Goal: Communication & Community: Answer question/provide support

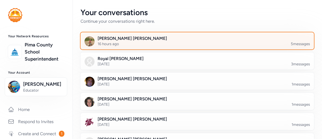
click at [154, 46] on div at bounding box center [202, 43] width 234 height 17
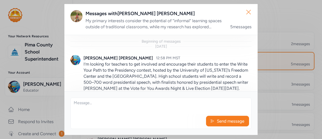
click at [248, 10] on icon "button" at bounding box center [249, 12] width 8 height 8
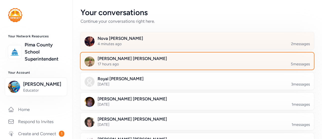
click at [156, 43] on div at bounding box center [202, 43] width 234 height 17
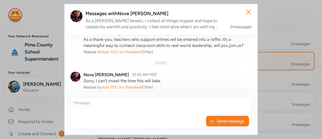
scroll to position [61, 0]
click at [250, 10] on icon "button" at bounding box center [249, 12] width 4 height 4
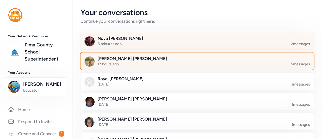
click at [128, 36] on div at bounding box center [202, 43] width 234 height 17
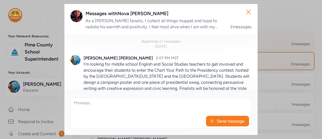
scroll to position [74, 0]
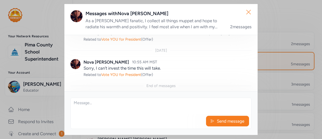
click at [249, 9] on icon "button" at bounding box center [249, 12] width 8 height 8
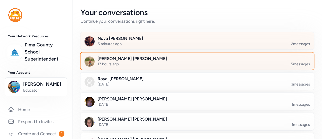
click at [89, 40] on div at bounding box center [202, 43] width 234 height 17
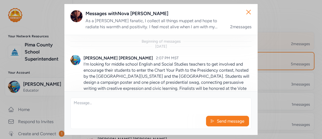
scroll to position [74, 0]
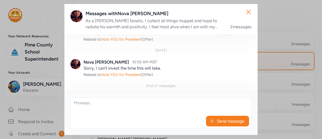
click at [128, 13] on div "Messages with Nova [PERSON_NAME]" at bounding box center [169, 13] width 166 height 7
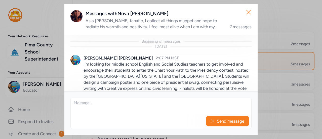
click at [168, 23] on div "As a [PERSON_NAME] fanatic, I collect all things muppet and hope to radiate his…" at bounding box center [155, 24] width 139 height 12
click at [235, 30] on div "Messages with Nova [PERSON_NAME] As a [PERSON_NAME] fanatic, I collect all thin…" at bounding box center [160, 19] width 193 height 31
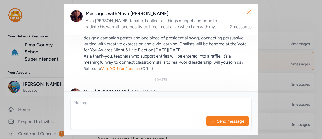
scroll to position [58, 0]
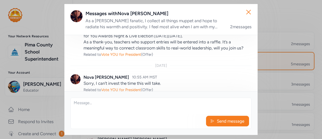
click at [90, 78] on div "Nova [PERSON_NAME]" at bounding box center [107, 77] width 46 height 6
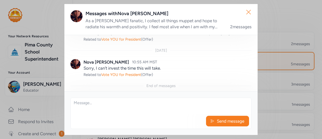
click at [246, 10] on icon "button" at bounding box center [249, 12] width 8 height 8
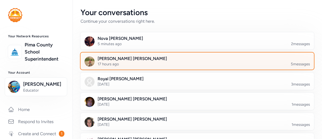
scroll to position [71, 0]
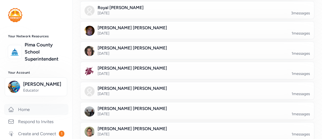
click at [22, 110] on link "Home" at bounding box center [36, 109] width 64 height 11
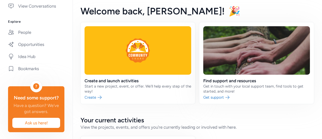
scroll to position [176, 0]
click at [19, 35] on link "People" at bounding box center [36, 32] width 64 height 11
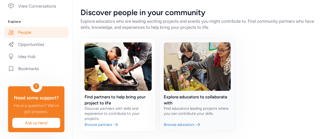
click at [188, 73] on link at bounding box center [197, 84] width 75 height 93
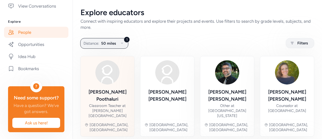
click at [100, 103] on div "Classroom Teacher at [PERSON_NAME][GEOGRAPHIC_DATA]" at bounding box center [108, 110] width 46 height 15
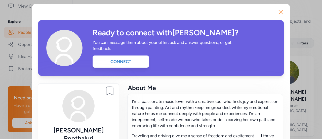
click at [278, 8] on icon "button" at bounding box center [281, 12] width 8 height 8
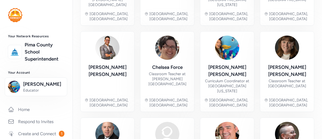
scroll to position [111, 0]
click at [34, 111] on link "Home" at bounding box center [36, 109] width 64 height 11
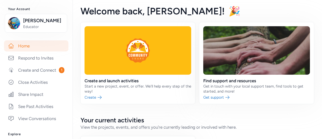
click at [24, 48] on link "Home" at bounding box center [36, 45] width 64 height 11
click at [35, 60] on link "Respond to Invites" at bounding box center [36, 57] width 64 height 11
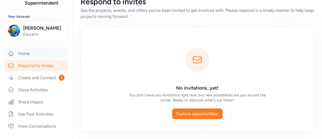
scroll to position [66, 0]
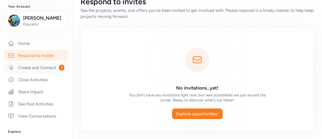
click at [25, 73] on link "Create and Connect 1" at bounding box center [36, 67] width 64 height 11
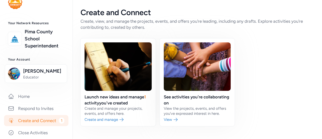
scroll to position [13, 0]
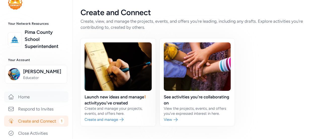
click at [34, 95] on link "Home" at bounding box center [36, 96] width 64 height 11
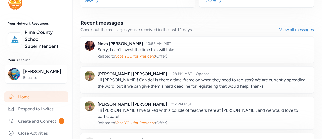
scroll to position [315, 0]
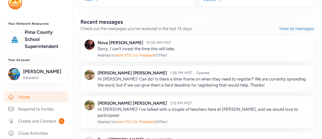
click at [147, 54] on link at bounding box center [198, 49] width 234 height 26
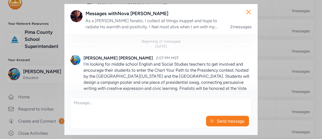
scroll to position [74, 0]
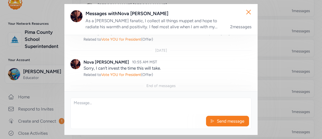
click at [118, 103] on textarea at bounding box center [161, 106] width 181 height 16
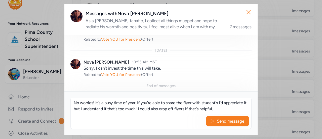
scroll to position [3, 0]
type textarea "No worries! It's a busy time of year. If you're able to share the flyer with st…"
click at [218, 124] on button "Send message" at bounding box center [227, 121] width 43 height 11
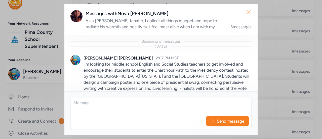
scroll to position [110, 0]
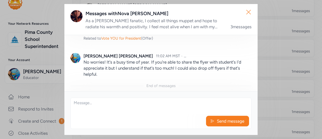
click at [247, 11] on icon "button" at bounding box center [249, 12] width 4 height 4
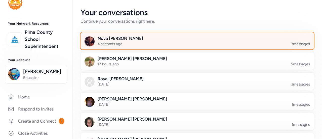
click at [128, 35] on div at bounding box center [202, 43] width 234 height 17
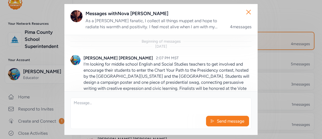
scroll to position [140, 0]
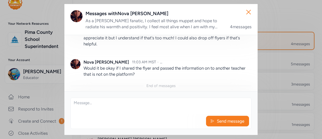
click at [111, 107] on textarea at bounding box center [161, 106] width 181 height 16
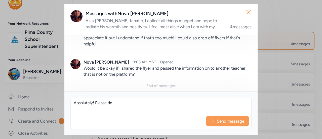
type textarea "Absolutely! Please do."
click at [230, 119] on span "Send message" at bounding box center [231, 121] width 28 height 6
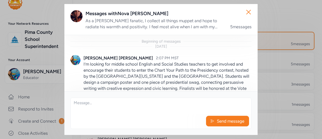
scroll to position [164, 0]
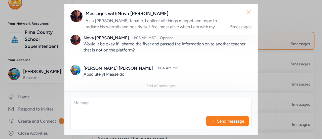
click at [246, 10] on icon "button" at bounding box center [249, 12] width 8 height 8
